Goal: Transaction & Acquisition: Book appointment/travel/reservation

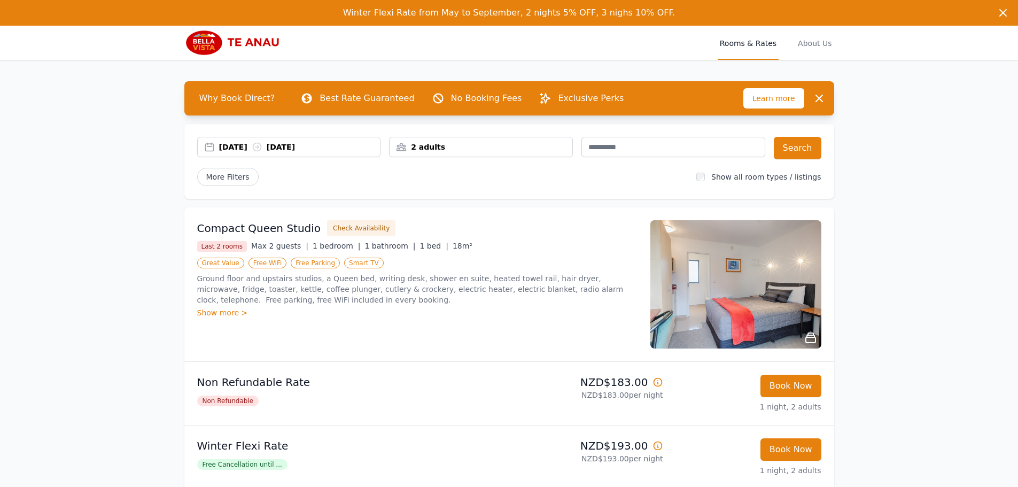
drag, startPoint x: 0, startPoint y: 0, endPoint x: 445, endPoint y: 144, distance: 467.3
click at [445, 144] on div "2 adults" at bounding box center [480, 147] width 183 height 11
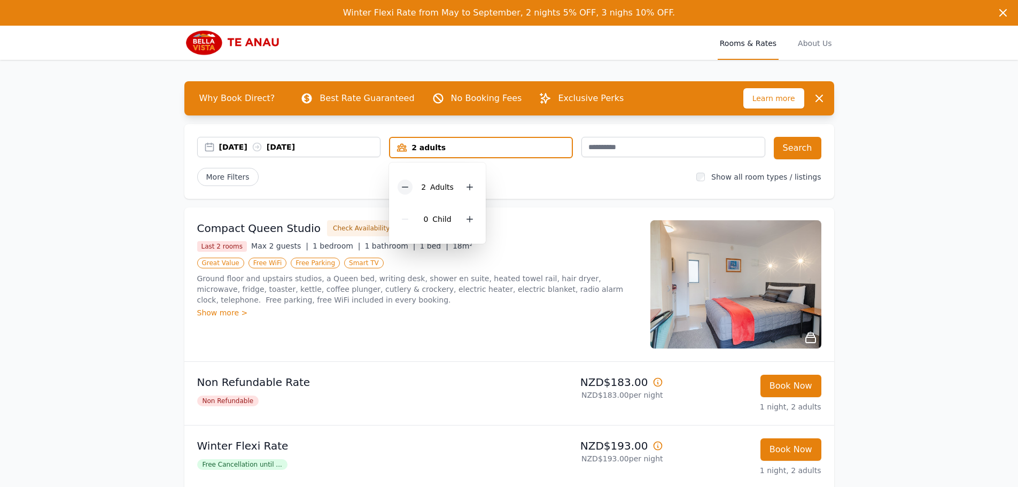
click at [406, 180] on div at bounding box center [405, 187] width 15 height 15
click at [789, 139] on button "Search" at bounding box center [798, 148] width 48 height 22
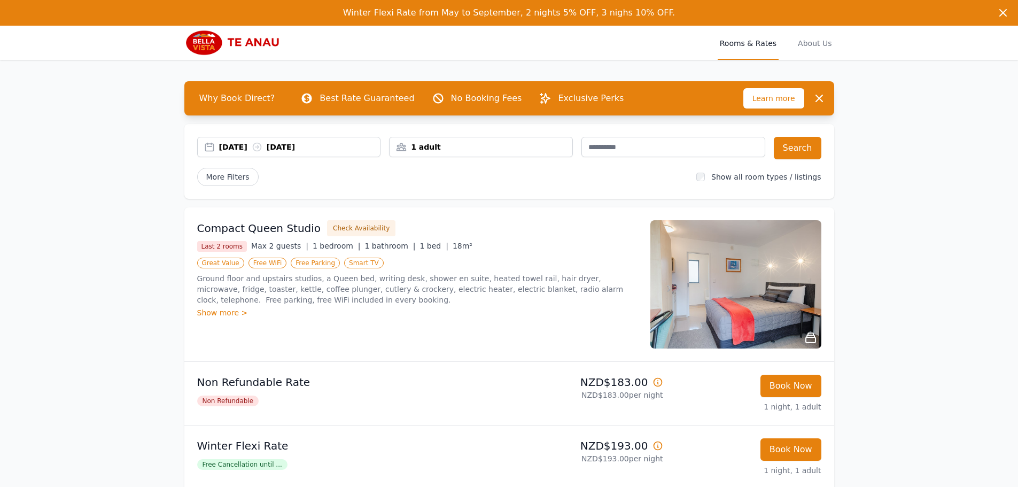
click at [221, 312] on div "Show more >" at bounding box center [417, 312] width 440 height 11
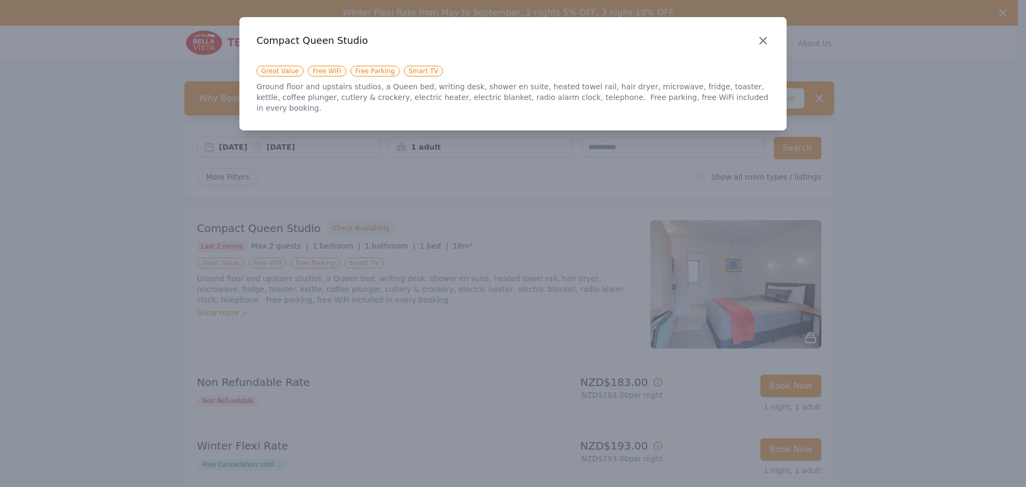
click at [767, 41] on icon "button" at bounding box center [763, 40] width 13 height 13
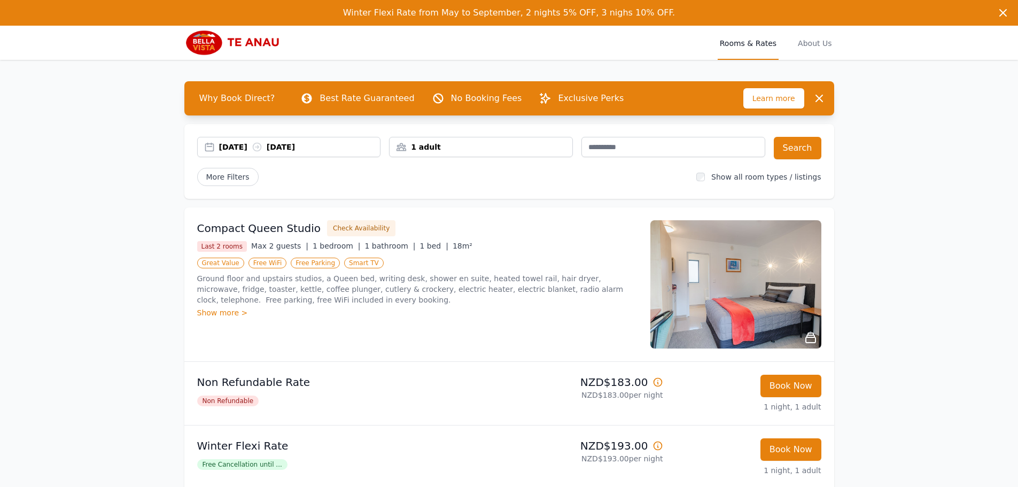
click at [231, 311] on div "Show more >" at bounding box center [417, 312] width 440 height 11
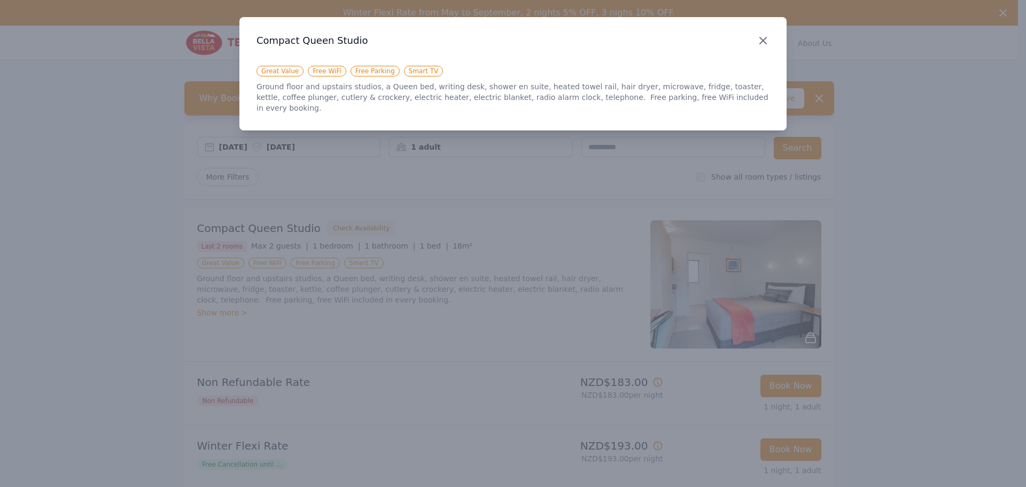
click at [767, 38] on icon "button" at bounding box center [763, 40] width 13 height 13
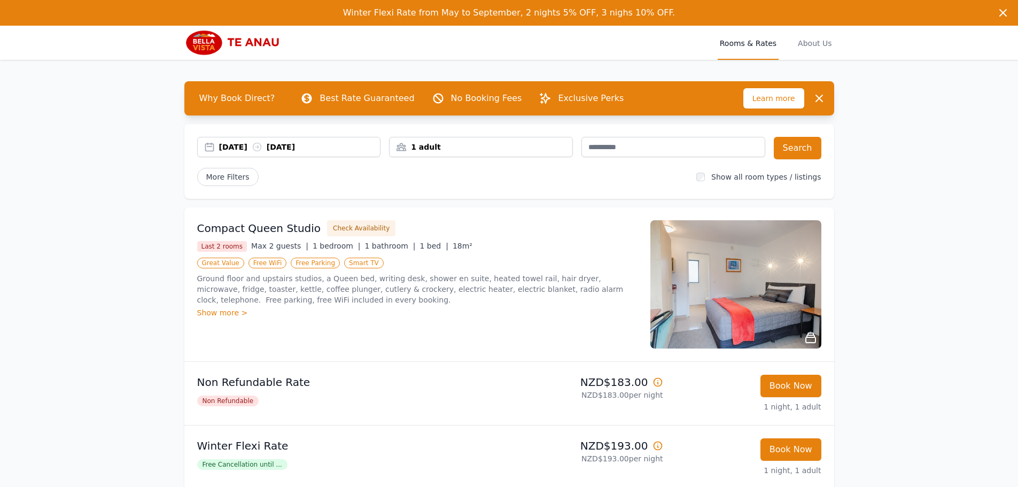
click at [705, 252] on img at bounding box center [735, 284] width 171 height 128
